Goal: Information Seeking & Learning: Learn about a topic

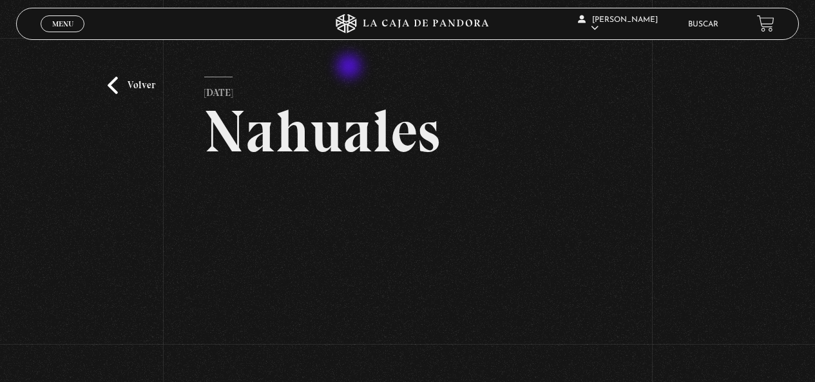
scroll to position [112, 0]
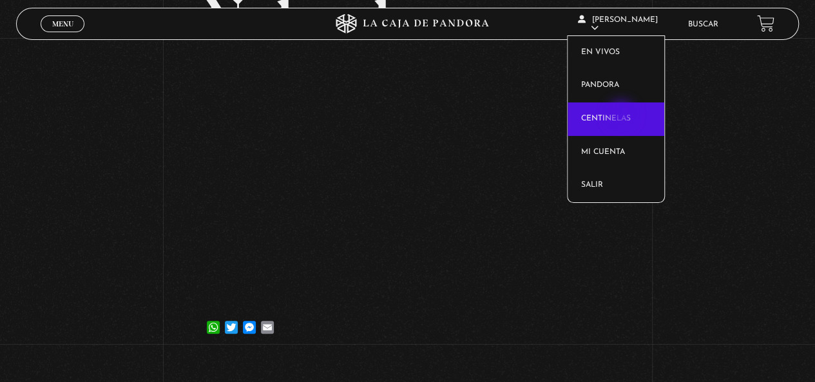
click at [622, 115] on link "Centinelas" at bounding box center [615, 118] width 97 height 33
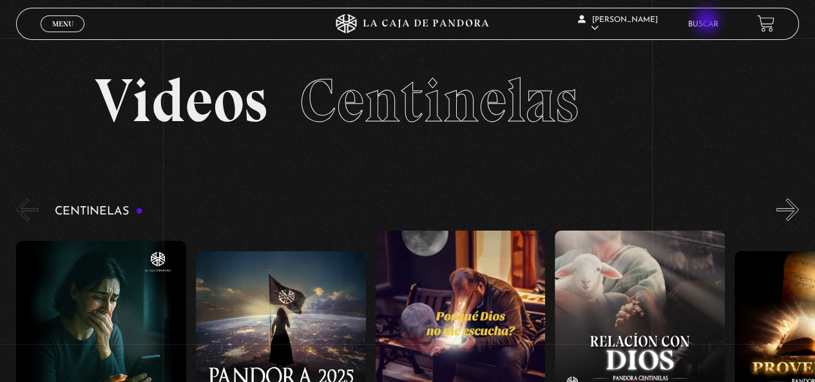
click at [708, 22] on link "Buscar" at bounding box center [703, 25] width 30 height 8
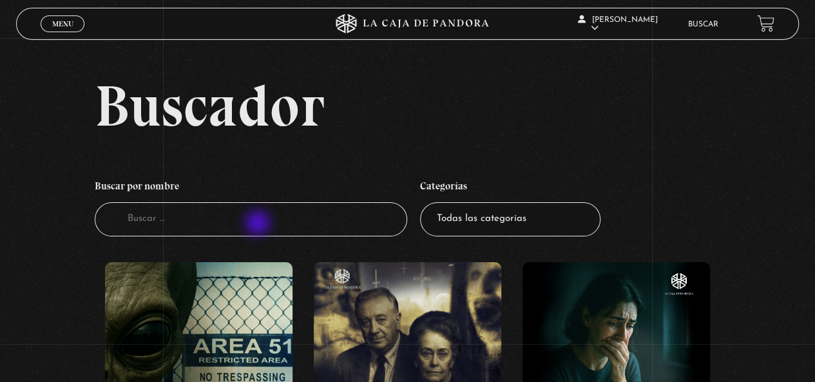
click at [259, 224] on input "Buscador" at bounding box center [251, 219] width 313 height 34
type input "mi mascota"
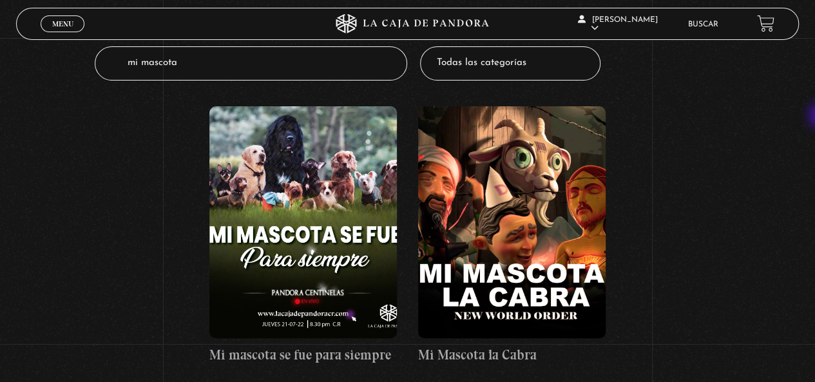
scroll to position [152, 0]
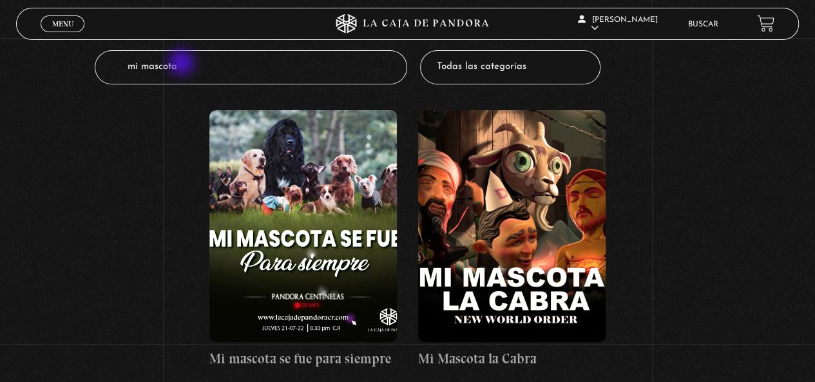
drag, startPoint x: 213, startPoint y: 62, endPoint x: 108, endPoint y: 64, distance: 105.0
click at [108, 64] on input "mi mascota" at bounding box center [251, 67] width 313 height 34
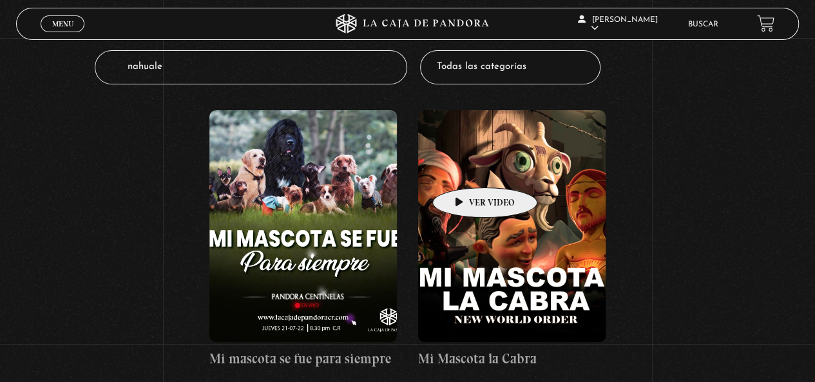
type input "nahuales"
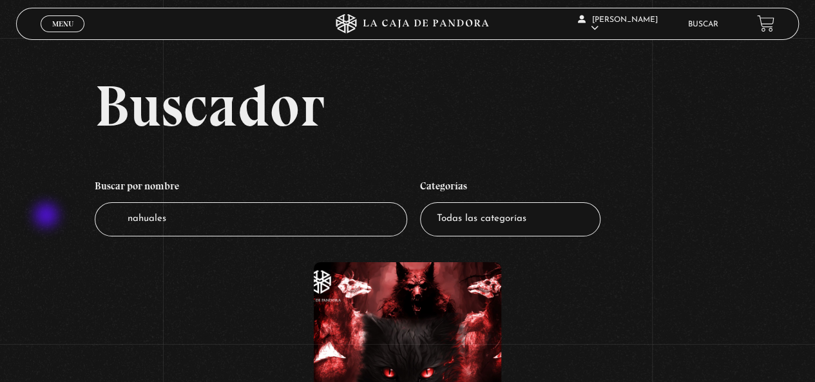
drag, startPoint x: 207, startPoint y: 221, endPoint x: 46, endPoint y: 216, distance: 161.1
click at [46, 216] on div "Buscador Buscar por nombre Buscador nahuales Categorías Todas las categorías 11…" at bounding box center [407, 312] width 815 height 470
type input "mi mascota"
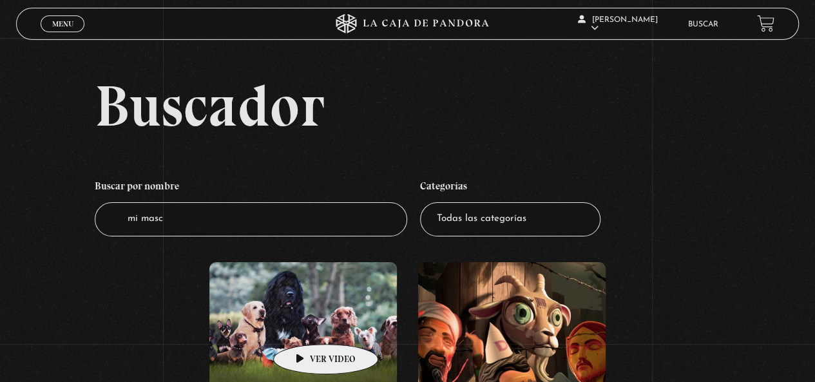
click at [305, 325] on figure at bounding box center [302, 378] width 187 height 232
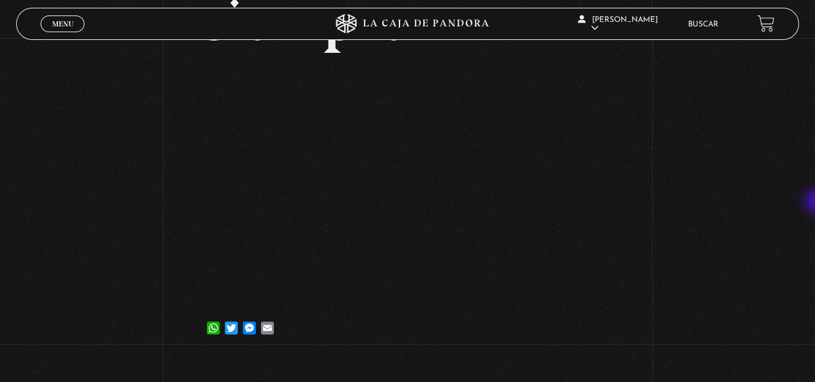
scroll to position [218, 0]
